Goal: Find specific page/section: Find specific page/section

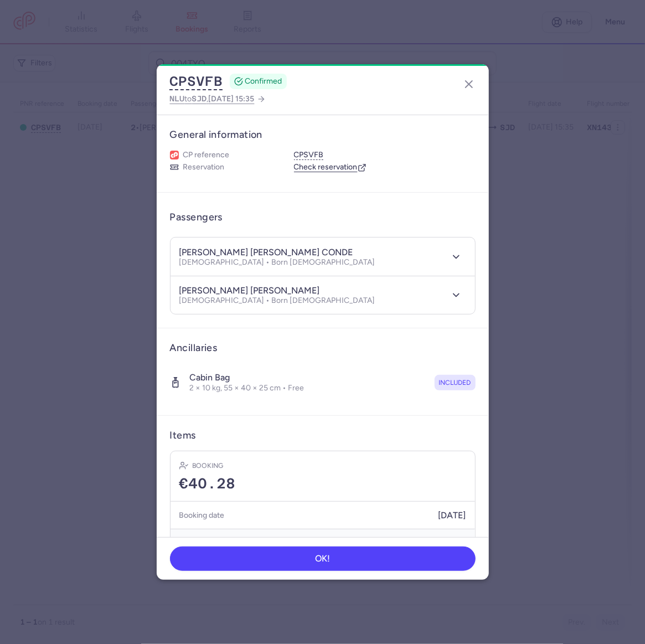
click at [476, 77] on header "CPSVFB CONFIRMED NLU to SJD , [DATE] 15:35" at bounding box center [323, 89] width 332 height 51
click at [466, 82] on line "button" at bounding box center [468, 84] width 7 height 7
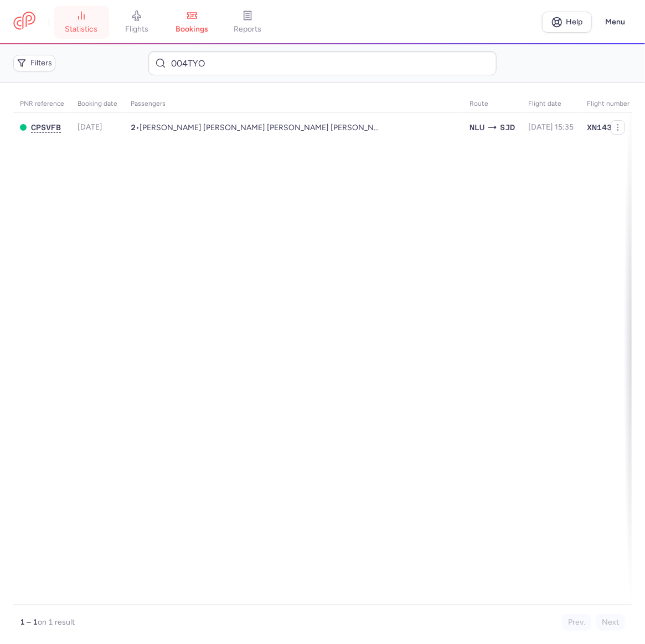
click at [82, 24] on link "statistics" at bounding box center [81, 22] width 55 height 24
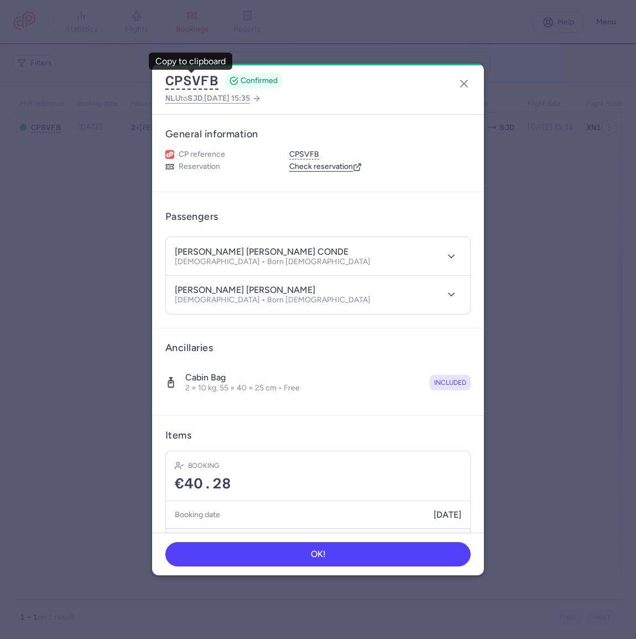
drag, startPoint x: 102, startPoint y: 70, endPoint x: 114, endPoint y: 70, distance: 12.2
click at [114, 70] on dialog "CPSVFB CONFIRMED NLU to SJD , [DATE] 15:35 General information CP reference CPS…" at bounding box center [318, 319] width 601 height 511
click at [468, 84] on icon "button" at bounding box center [464, 83] width 13 height 13
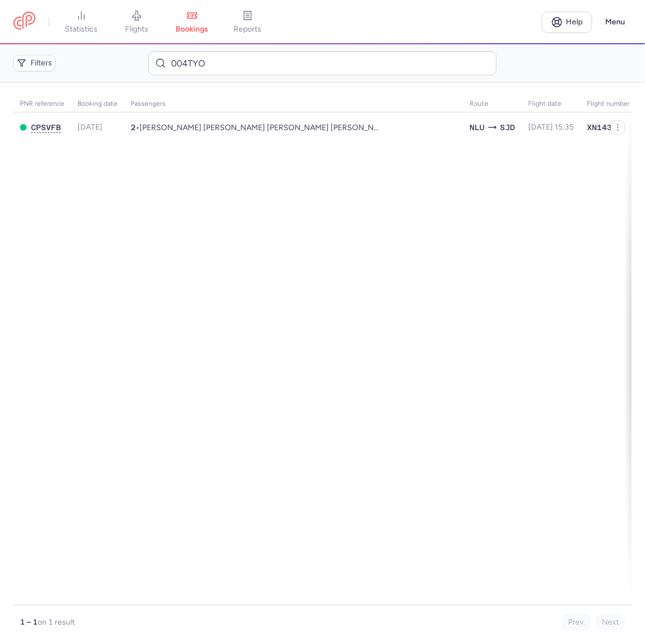
click at [94, 39] on header "statistics flights bookings reports Help Menu" at bounding box center [322, 22] width 645 height 44
click at [81, 28] on span "statistics" at bounding box center [81, 29] width 33 height 10
